Goal: Navigation & Orientation: Locate item on page

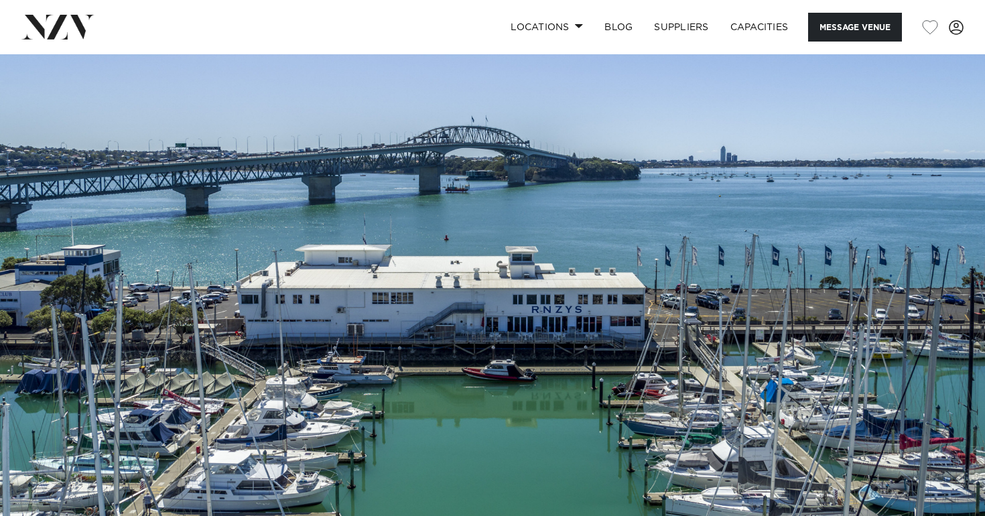
click at [344, 257] on img at bounding box center [492, 285] width 985 height 462
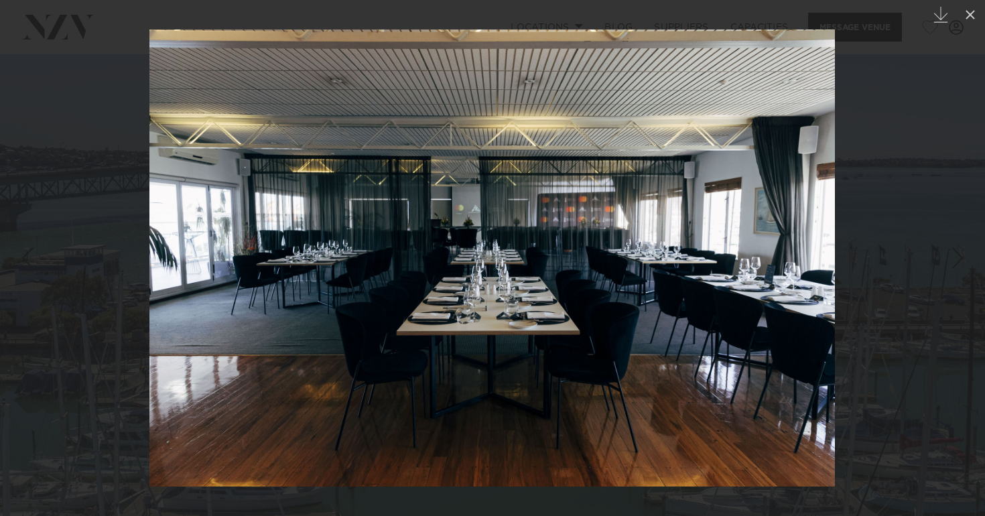
click at [105, 184] on div at bounding box center [492, 258] width 985 height 516
